Goal: Navigation & Orientation: Find specific page/section

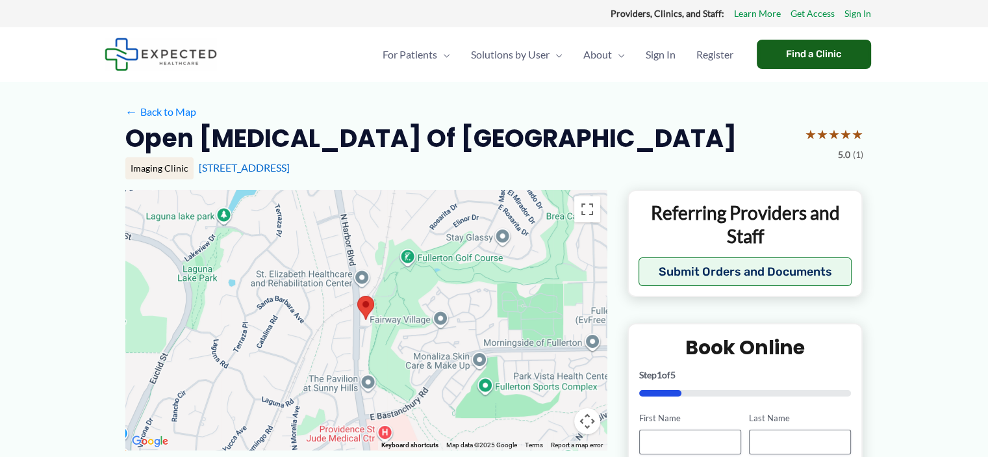
click at [803, 58] on div "Find a Clinic" at bounding box center [814, 54] width 114 height 29
click at [233, 170] on link "[STREET_ADDRESS]" at bounding box center [244, 167] width 91 height 12
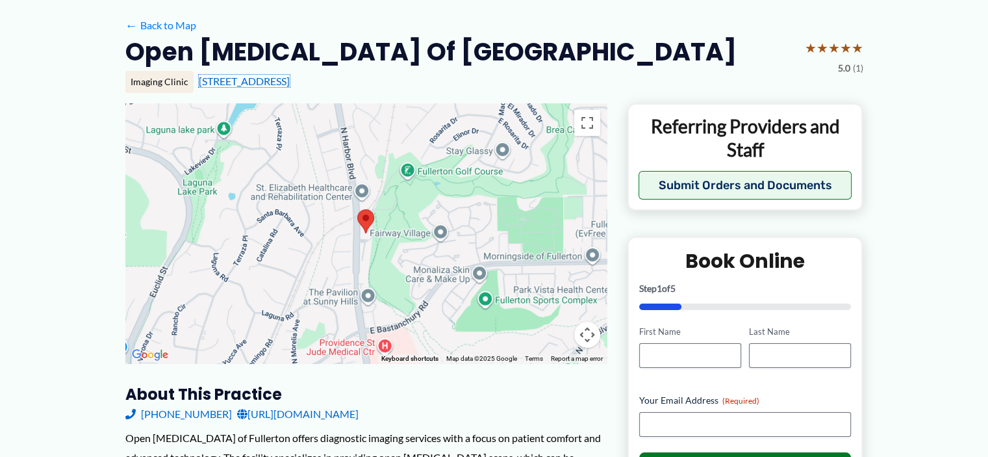
scroll to position [65, 0]
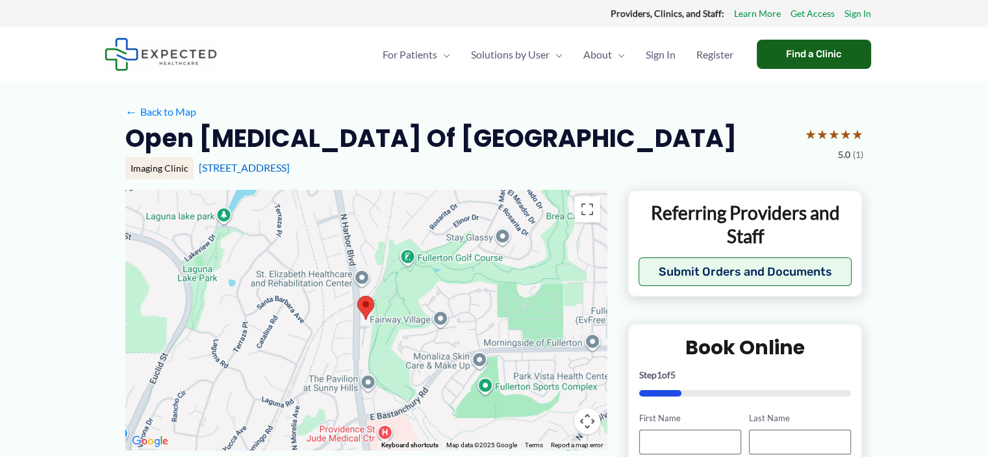
click at [808, 58] on div "Find a Clinic" at bounding box center [814, 54] width 114 height 29
click at [273, 170] on link "[STREET_ADDRESS]" at bounding box center [244, 167] width 91 height 12
